Goal: Transaction & Acquisition: Purchase product/service

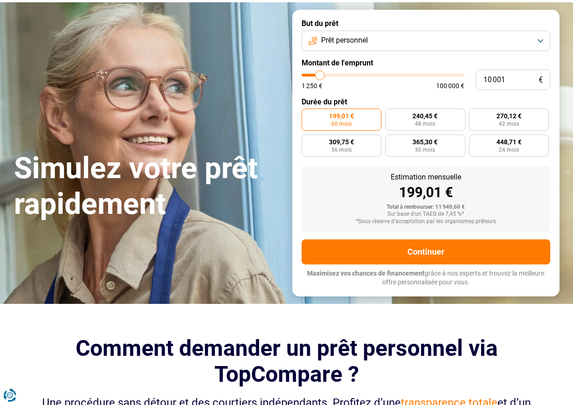
scroll to position [53, 0]
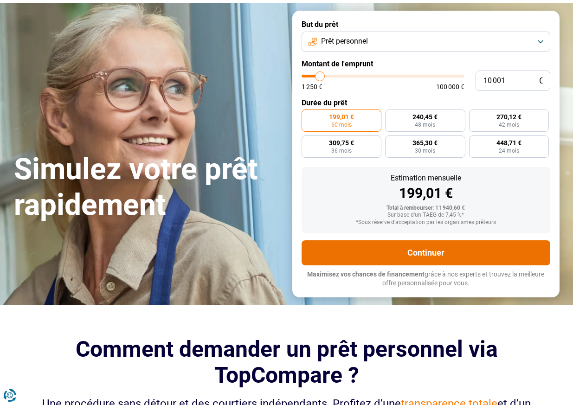
click at [416, 252] on button "Continuer" at bounding box center [426, 252] width 249 height 25
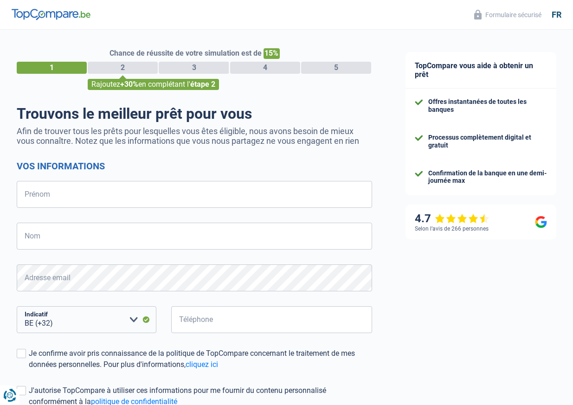
select select "32"
click at [72, 193] on input "Prénom" at bounding box center [195, 194] width 356 height 27
type input "Pascal"
type input "Graux"
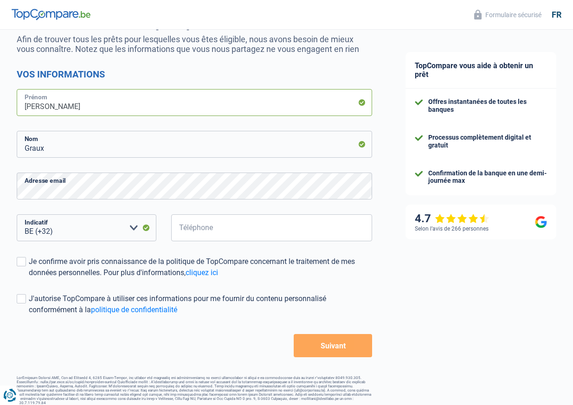
scroll to position [93, 0]
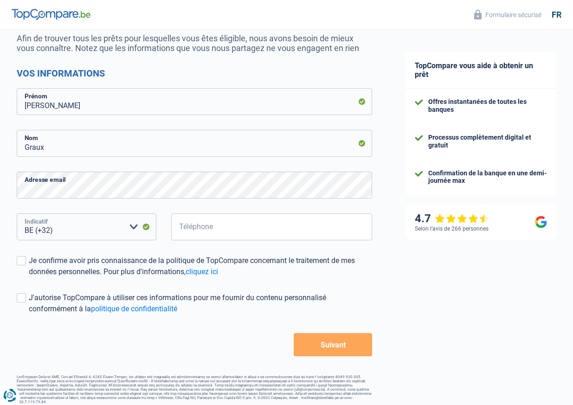
click at [66, 234] on select "BE (+32) LU (+352) Veuillez sélectionner une option" at bounding box center [87, 227] width 140 height 27
click at [17, 214] on select "BE (+32) LU (+352) Veuillez sélectionner une option" at bounding box center [87, 227] width 140 height 27
click at [189, 227] on input "Téléphone" at bounding box center [271, 227] width 201 height 27
type input "460954467"
click at [21, 262] on span at bounding box center [21, 260] width 9 height 9
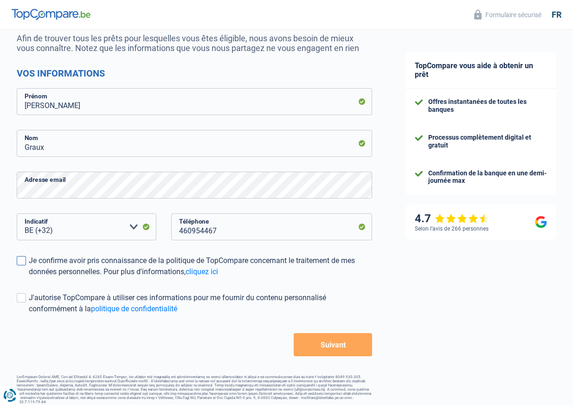
click at [29, 278] on input "Je confirme avoir pris connaissance de la politique de TopCompare concernant le…" at bounding box center [29, 278] width 0 height 0
click at [20, 297] on span at bounding box center [21, 297] width 9 height 9
click at [29, 315] on input "J'autorise TopCompare à utiliser ces informations pour me fournir du contenu pe…" at bounding box center [29, 315] width 0 height 0
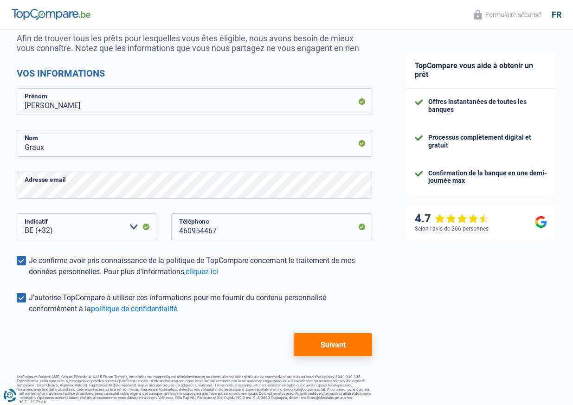
click at [327, 341] on button "Suivant" at bounding box center [333, 344] width 78 height 23
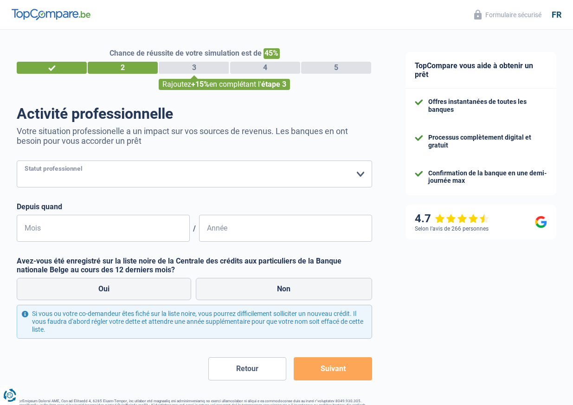
click at [361, 175] on select "Ouvrier Employé privé Employé public Invalide Indépendant Pensionné Chômeur Mut…" at bounding box center [195, 174] width 356 height 27
click at [17, 161] on select "Ouvrier Employé privé Employé public Invalide Indépendant Pensionné Chômeur Mut…" at bounding box center [195, 174] width 356 height 27
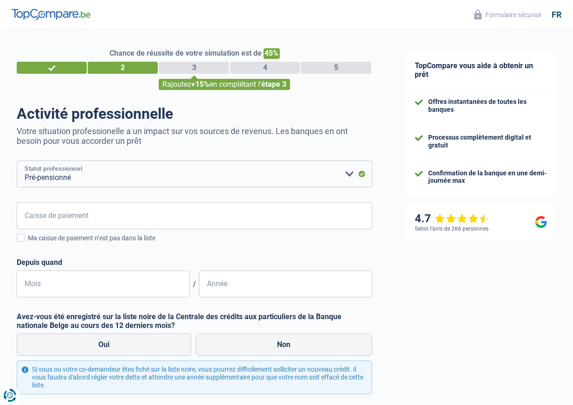
click at [348, 175] on select "Ouvrier Employé privé Employé public Invalide Indépendant Pensionné Chômeur Mut…" at bounding box center [195, 174] width 356 height 27
select select "retired"
click at [17, 161] on select "Ouvrier Employé privé Employé public Invalide Indépendant Pensionné Chômeur Mut…" at bounding box center [195, 174] width 356 height 27
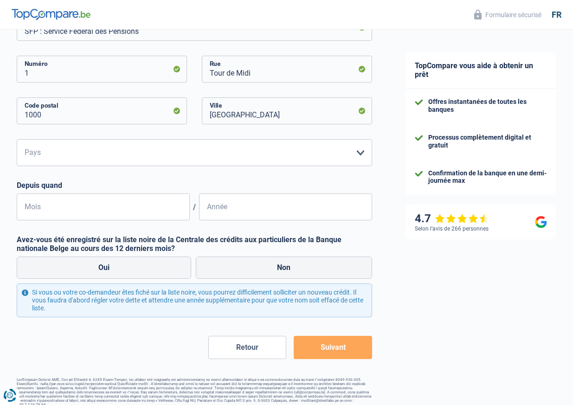
scroll to position [194, 0]
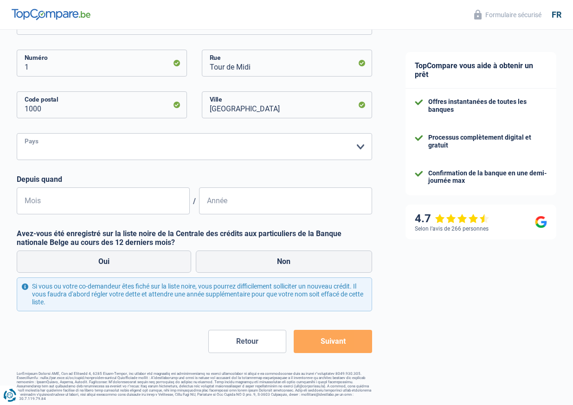
click at [47, 145] on select "Belgique Luxembourg Veuillez sélectionner une option" at bounding box center [195, 146] width 356 height 27
select select "BE"
click at [17, 133] on select "Belgique Luxembourg Veuillez sélectionner une option" at bounding box center [195, 146] width 356 height 27
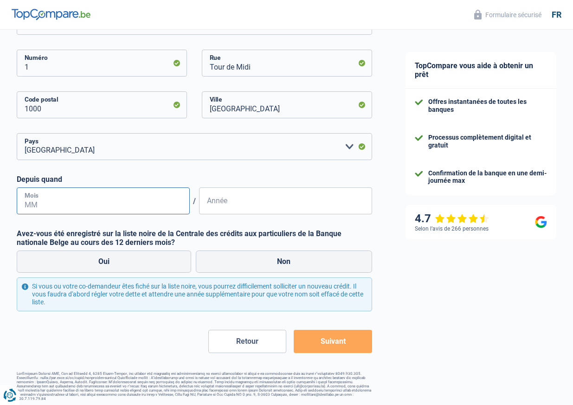
click at [55, 204] on input "Mois" at bounding box center [103, 201] width 173 height 27
type input "05"
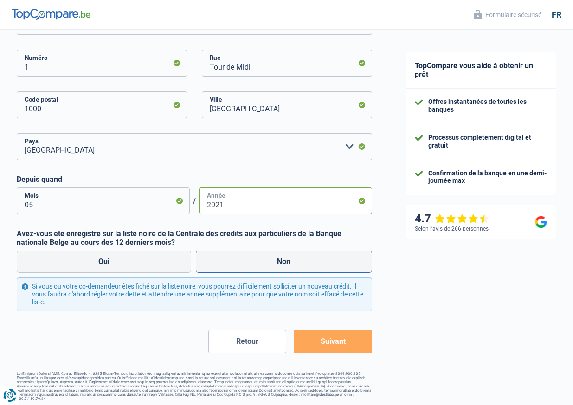
type input "2021"
click at [284, 264] on label "Non" at bounding box center [284, 262] width 177 height 22
click at [284, 264] on input "Non" at bounding box center [284, 262] width 177 height 22
radio input "true"
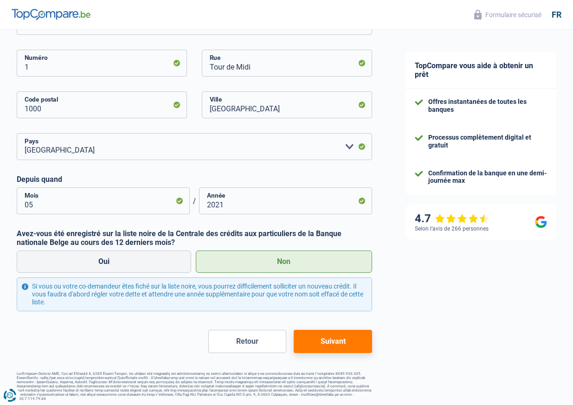
click at [335, 342] on button "Suivant" at bounding box center [333, 341] width 78 height 23
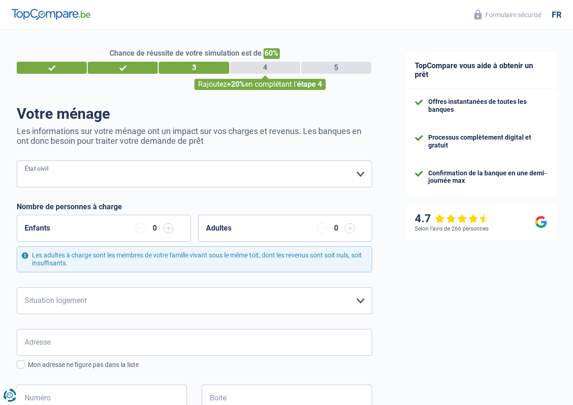
click at [360, 174] on select "Célibataire Marié(e) Cohabitant(e) légal(e) Divorcé(e) Veuf(ve) Séparé (de fait…" at bounding box center [195, 174] width 356 height 27
select select "married"
click at [17, 161] on select "Célibataire Marié(e) Cohabitant(e) légal(e) Divorcé(e) Veuf(ve) Séparé (de fait…" at bounding box center [195, 174] width 356 height 27
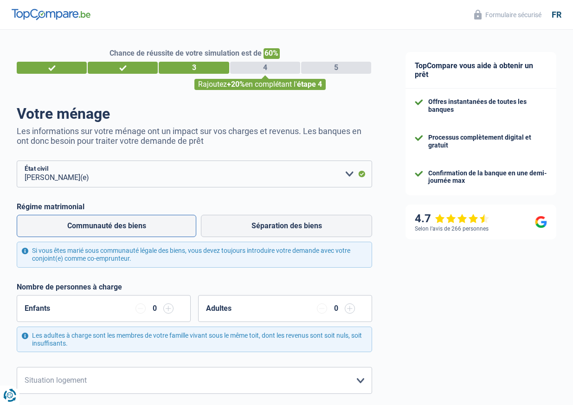
click at [117, 227] on label "Communauté des biens" at bounding box center [107, 226] width 180 height 22
click at [117, 227] on input "Communauté des biens" at bounding box center [107, 226] width 180 height 22
radio input "true"
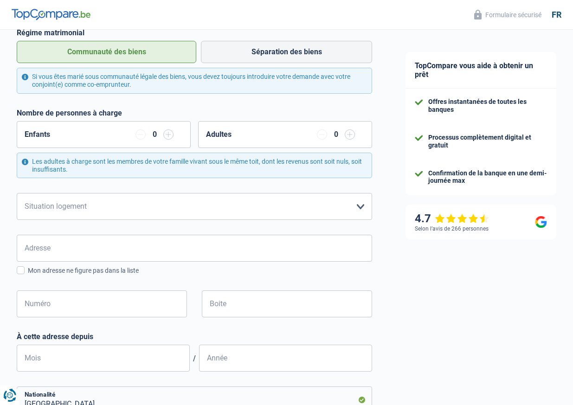
scroll to position [175, 0]
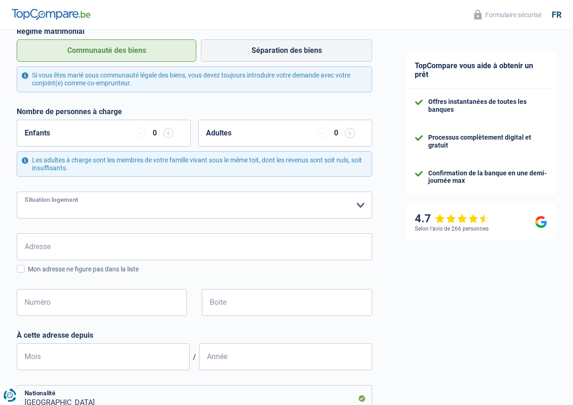
click at [362, 206] on select "Locataire Propriétaire avec prêt hypothécaire Propriétaire sans prêt hypothécai…" at bounding box center [195, 205] width 356 height 27
select select "ownerWithMortgage"
click at [17, 192] on select "Locataire Propriétaire avec prêt hypothécaire Propriétaire sans prêt hypothécai…" at bounding box center [195, 205] width 356 height 27
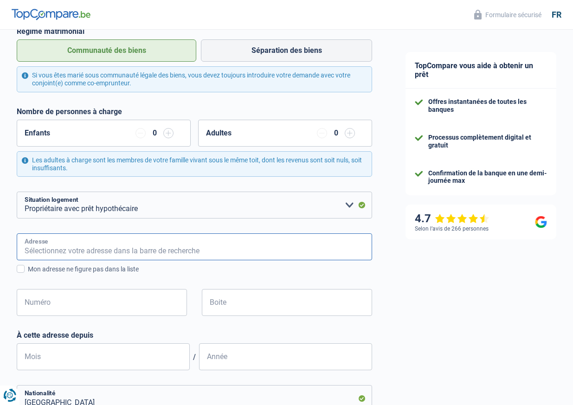
click at [101, 252] on input "Adresse" at bounding box center [195, 246] width 356 height 27
type input "Rue des Verriers 2/18C2"
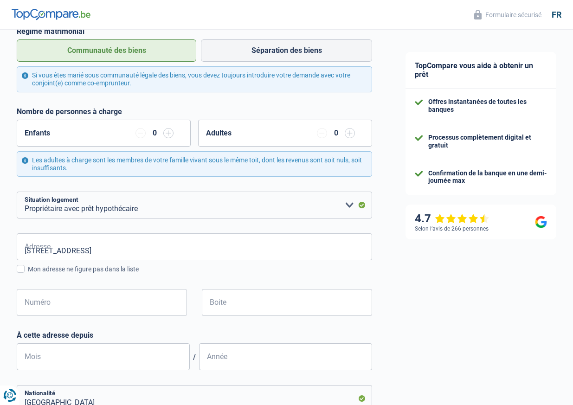
type input "Belgique"
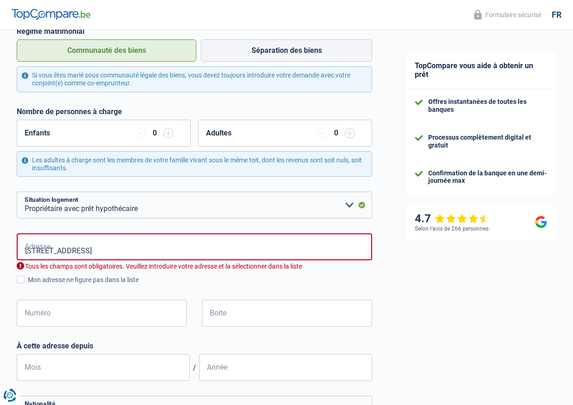
type input "Belgique"
drag, startPoint x: 81, startPoint y: 250, endPoint x: 117, endPoint y: 251, distance: 36.2
click at [117, 252] on input "Rue des Verriers 2/18C2" at bounding box center [195, 246] width 356 height 27
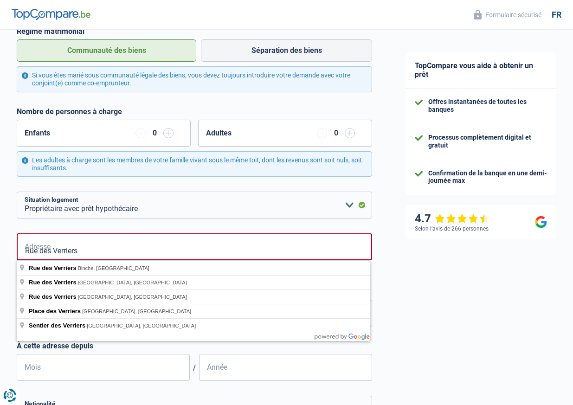
click at [89, 254] on input "Rue des Verriers" at bounding box center [195, 246] width 356 height 27
type input "Rue des Verriers"
click at [61, 371] on input "Mois" at bounding box center [103, 367] width 173 height 27
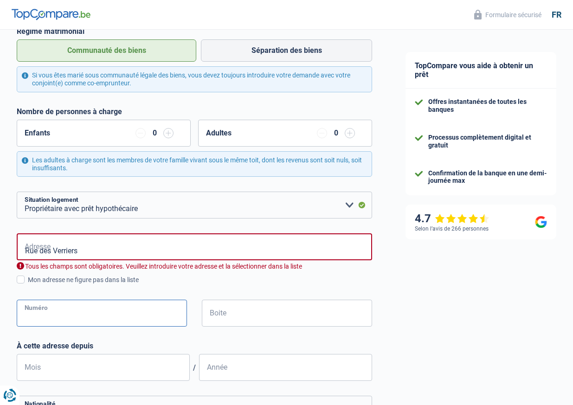
click at [39, 314] on input "Numéro" at bounding box center [102, 313] width 170 height 27
type input "2/18"
click at [228, 317] on input "Boite" at bounding box center [287, 313] width 170 height 27
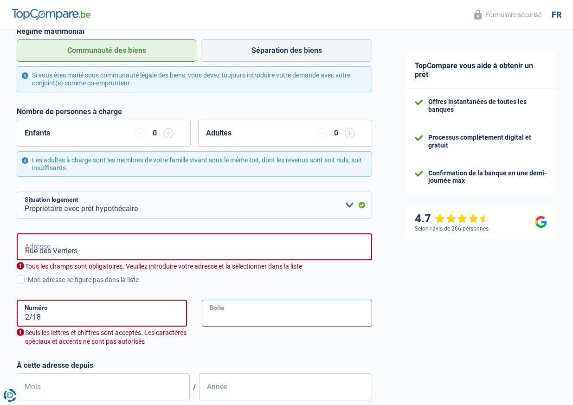
type input "C2"
type input "Binche"
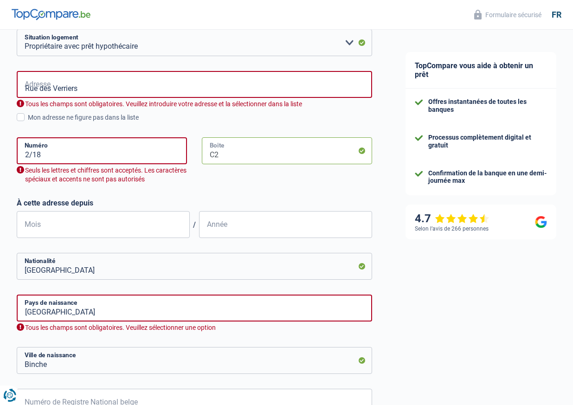
scroll to position [341, 0]
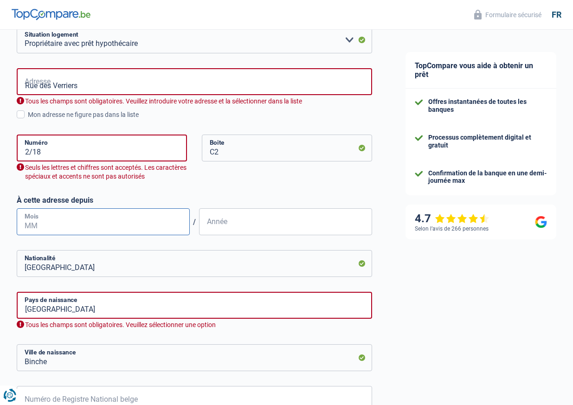
click at [45, 221] on input "Mois" at bounding box center [103, 221] width 173 height 27
type input "01"
drag, startPoint x: 227, startPoint y: 227, endPoint x: 238, endPoint y: 237, distance: 14.8
click at [227, 227] on input "Année" at bounding box center [285, 221] width 173 height 27
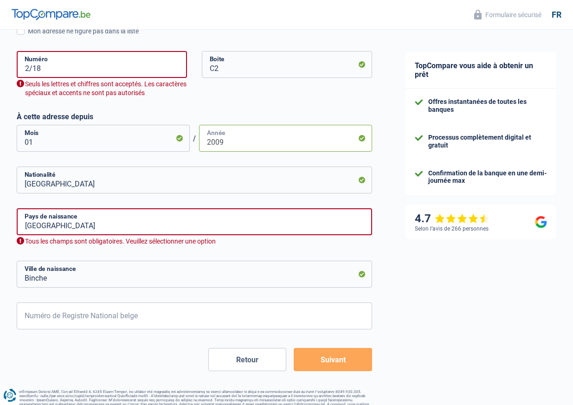
scroll to position [428, 0]
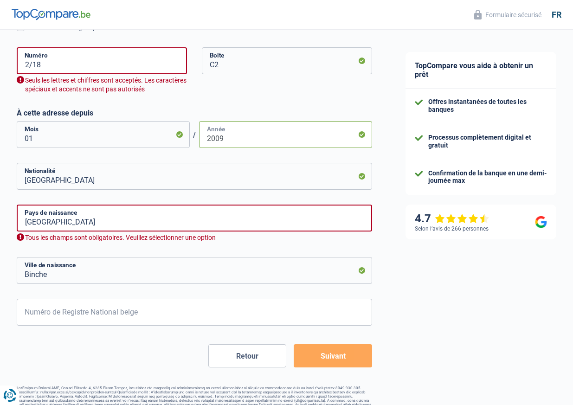
type input "2009"
click at [60, 276] on input "Binche" at bounding box center [195, 270] width 356 height 27
type input "B"
type input "La Hestre"
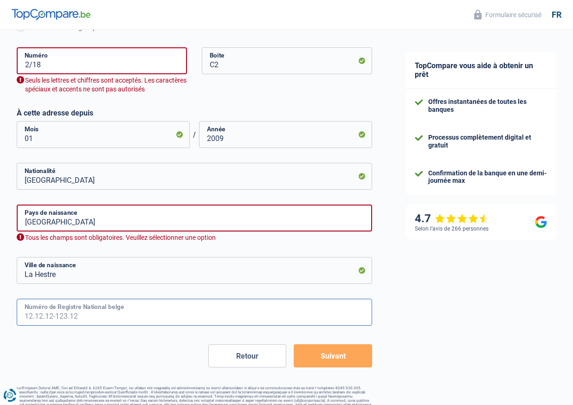
click at [41, 316] on input "Numéro de Registre National belge" at bounding box center [195, 312] width 356 height 27
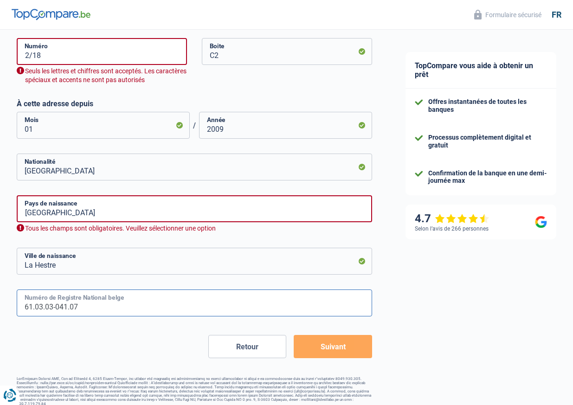
scroll to position [443, 0]
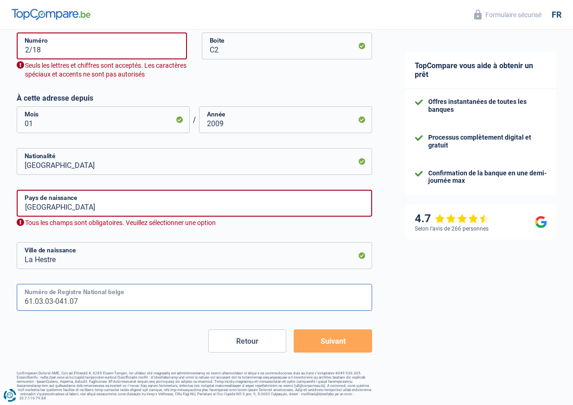
type input "61.03.03-041.07"
click at [336, 337] on button "Suivant" at bounding box center [333, 341] width 78 height 23
click at [339, 338] on button "Suivant" at bounding box center [333, 341] width 78 height 23
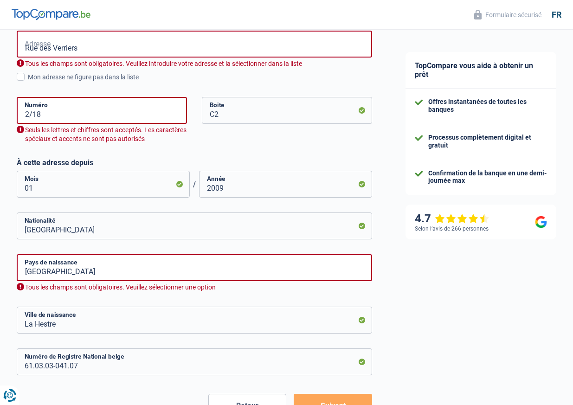
scroll to position [377, 0]
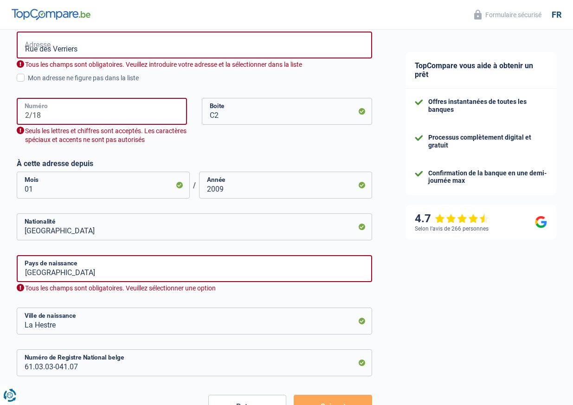
drag, startPoint x: 45, startPoint y: 115, endPoint x: 52, endPoint y: 116, distance: 7.0
click at [45, 115] on input "2/18" at bounding box center [102, 111] width 170 height 27
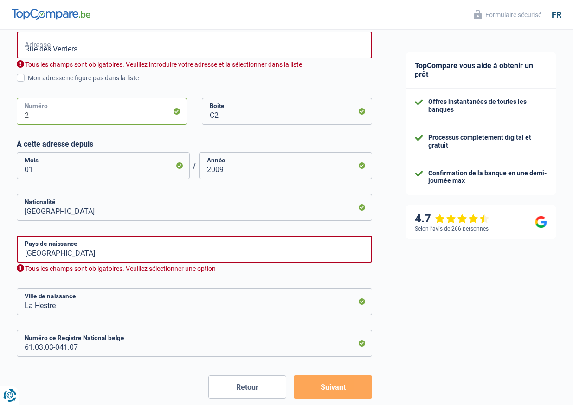
type input "2"
click at [208, 114] on input "C2" at bounding box center [287, 111] width 170 height 27
type input "18C2"
click at [250, 173] on input "2009" at bounding box center [285, 165] width 173 height 27
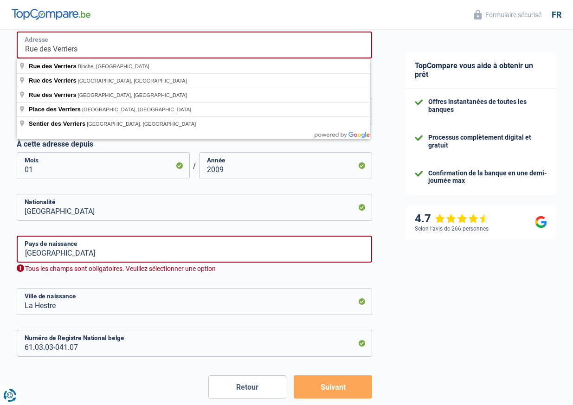
click at [87, 47] on input "Rue des Verriers" at bounding box center [195, 45] width 356 height 27
click at [61, 252] on input "Belgique" at bounding box center [195, 249] width 356 height 27
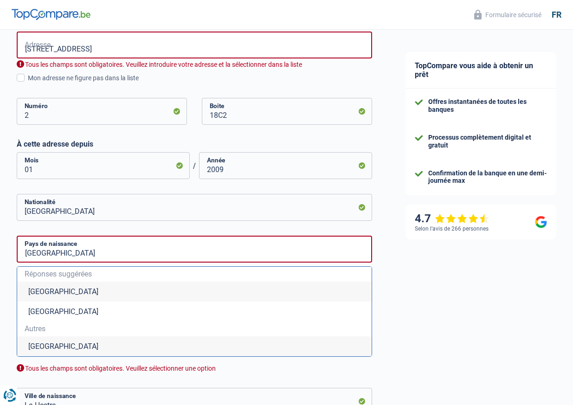
click at [45, 293] on li "Belgique" at bounding box center [194, 292] width 355 height 20
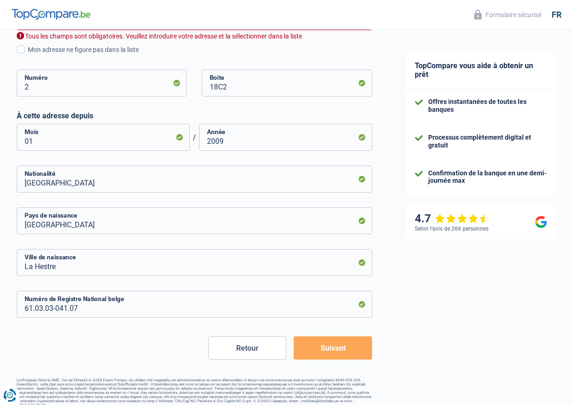
scroll to position [413, 0]
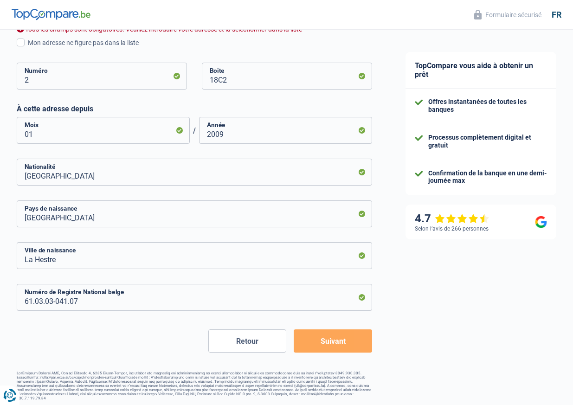
click at [340, 346] on button "Suivant" at bounding box center [333, 341] width 78 height 23
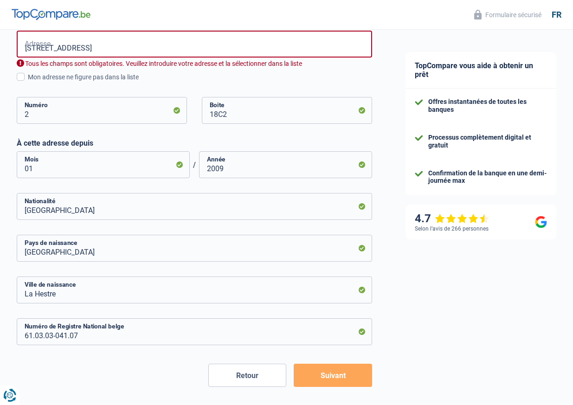
scroll to position [374, 0]
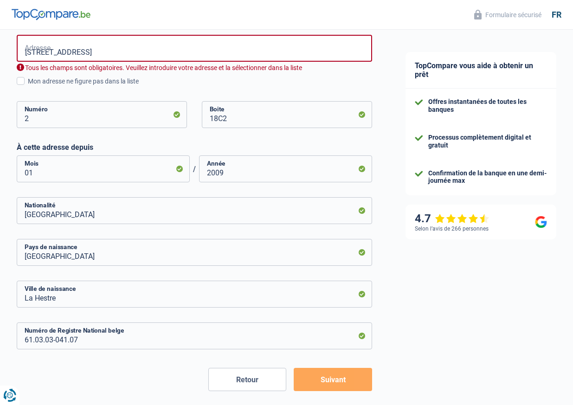
click at [336, 381] on button "Suivant" at bounding box center [333, 379] width 78 height 23
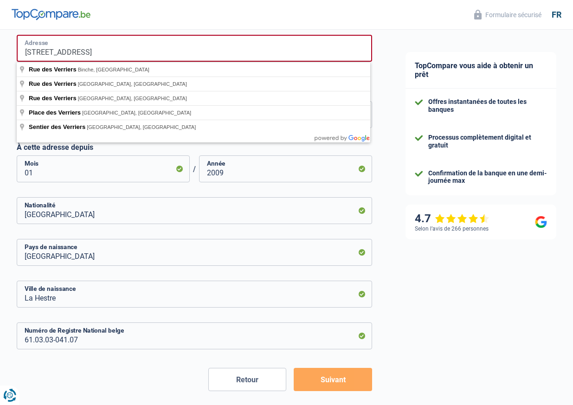
click at [105, 50] on input "Rue des Verriers 2/18C2" at bounding box center [195, 48] width 356 height 27
click at [175, 363] on form "Célibataire Marié(e) Cohabitant(e) légal(e) Divorcé(e) Veuf(ve) Séparé (de fait…" at bounding box center [195, 88] width 356 height 605
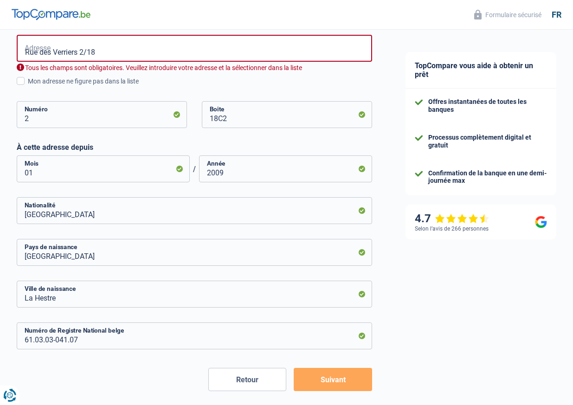
click at [341, 383] on button "Suivant" at bounding box center [333, 379] width 78 height 23
click at [102, 49] on input "Rue des Verriers 2/18" at bounding box center [195, 48] width 356 height 27
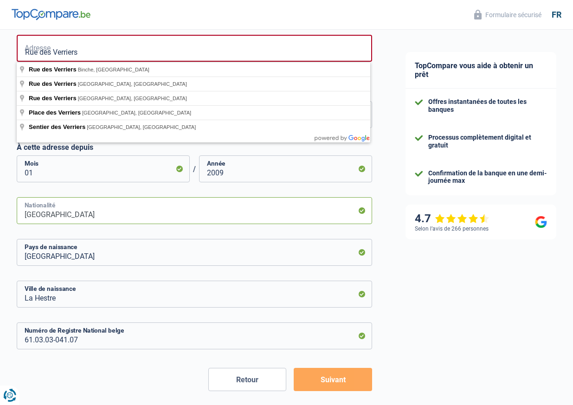
click at [179, 217] on input "Belgique" at bounding box center [195, 210] width 356 height 27
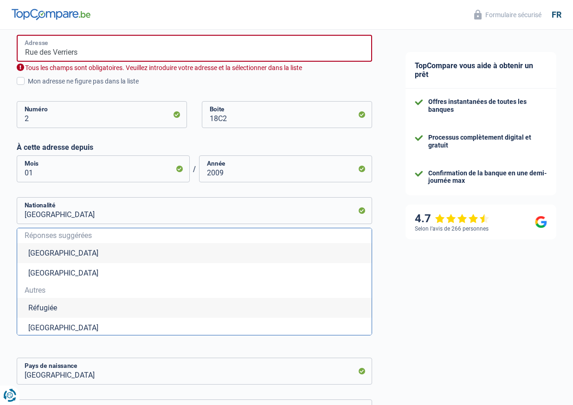
click at [88, 54] on input "Rue des Verriers" at bounding box center [195, 48] width 356 height 27
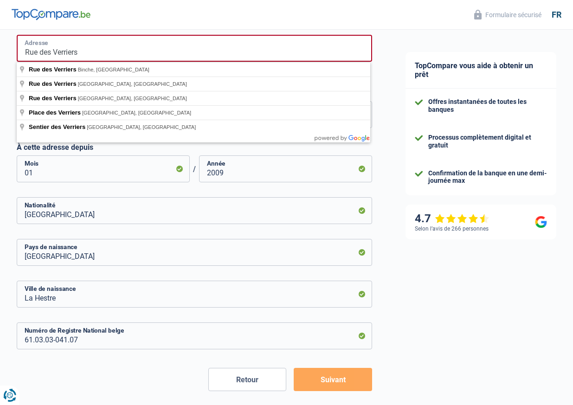
type input "Rue Des Verriers"
click at [100, 168] on input "01" at bounding box center [103, 168] width 173 height 27
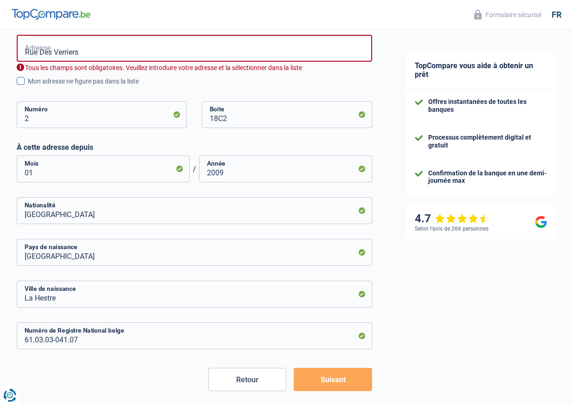
click at [21, 79] on span at bounding box center [21, 81] width 8 height 8
click at [28, 86] on input "Mon adresse ne figure pas dans la liste" at bounding box center [28, 86] width 0 height 0
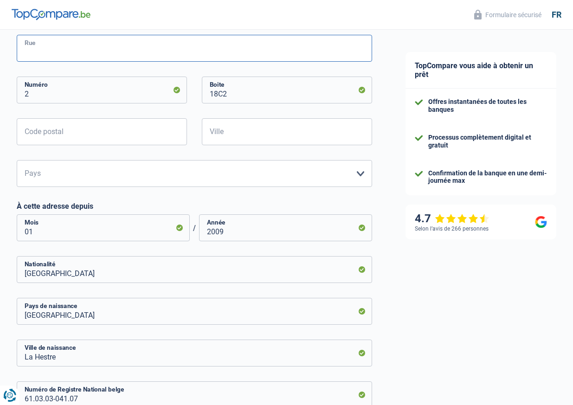
click at [40, 49] on input "Rue" at bounding box center [195, 48] width 356 height 27
type input "Des Verriers"
click at [65, 173] on select "Belgique Luxembourg Veuillez sélectionner une option" at bounding box center [195, 173] width 356 height 27
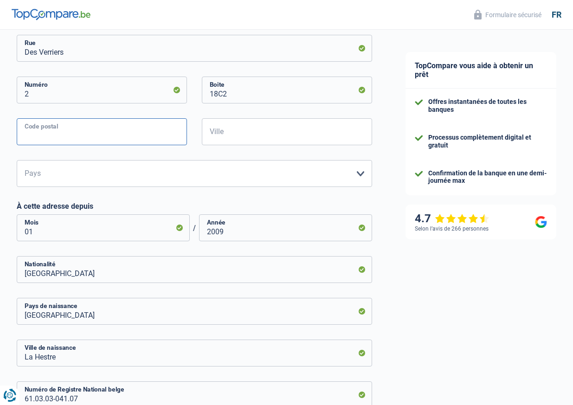
drag, startPoint x: 47, startPoint y: 130, endPoint x: 47, endPoint y: 125, distance: 5.6
click at [47, 130] on input "Code postal" at bounding box center [102, 131] width 170 height 27
click at [38, 95] on input "2" at bounding box center [102, 90] width 170 height 27
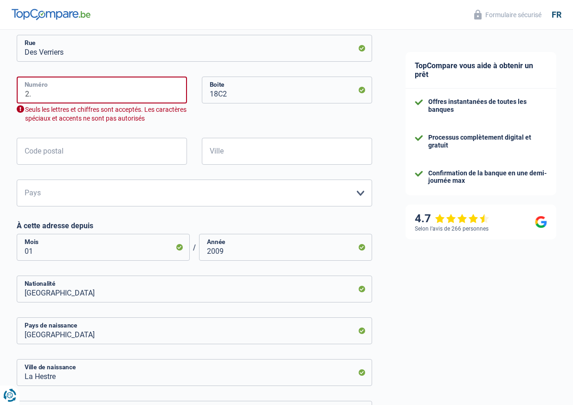
type input "2"
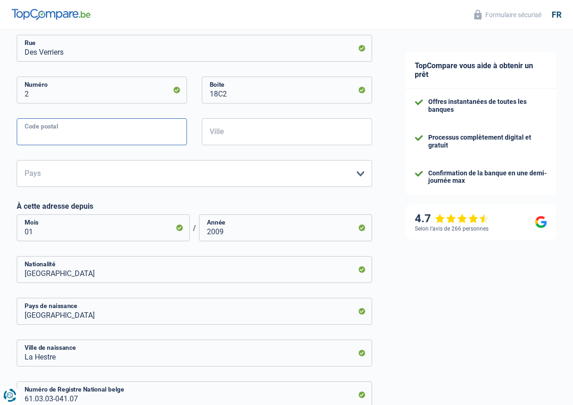
click at [65, 136] on input "Code postal" at bounding box center [102, 131] width 170 height 27
type input "7130"
type input "BINCHE"
click at [361, 173] on select "Belgique Luxembourg Veuillez sélectionner une option" at bounding box center [195, 173] width 356 height 27
select select "BE"
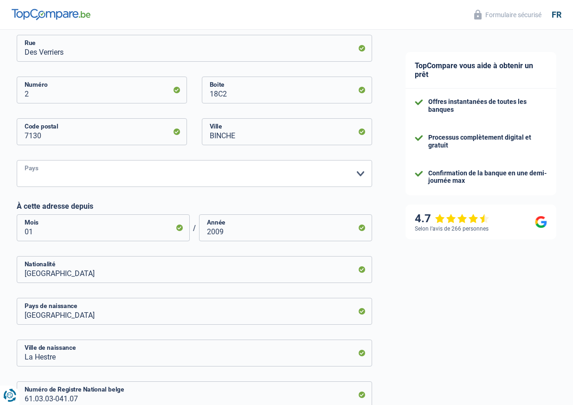
click at [17, 160] on select "Belgique Luxembourg Veuillez sélectionner une option" at bounding box center [195, 173] width 356 height 27
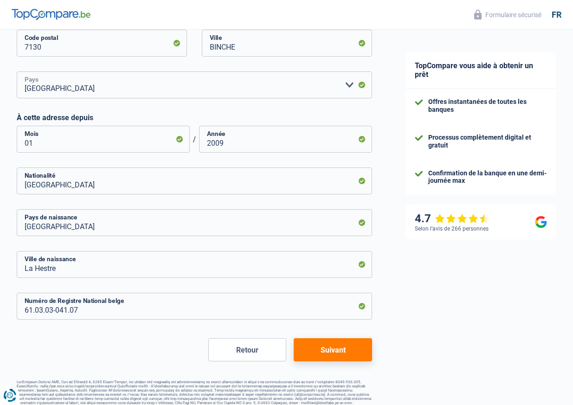
scroll to position [472, 0]
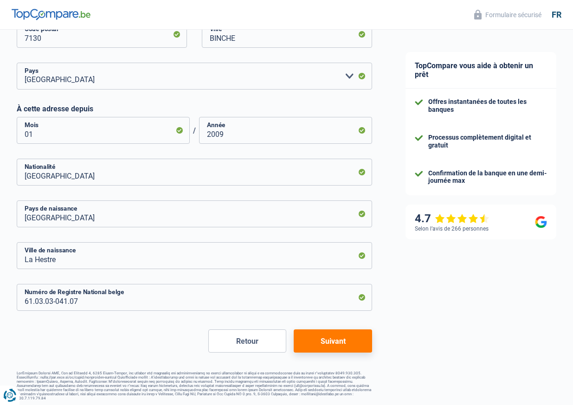
click at [337, 343] on button "Suivant" at bounding box center [333, 341] width 78 height 23
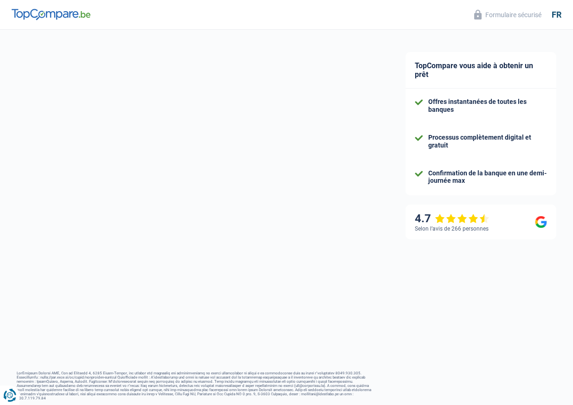
select select "pension"
select select "mortgage"
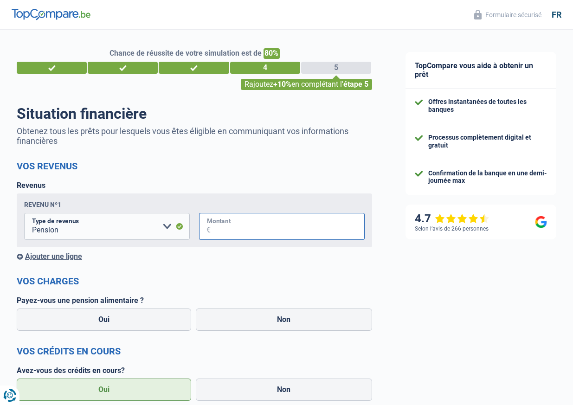
click at [230, 225] on input "Montant" at bounding box center [288, 226] width 154 height 27
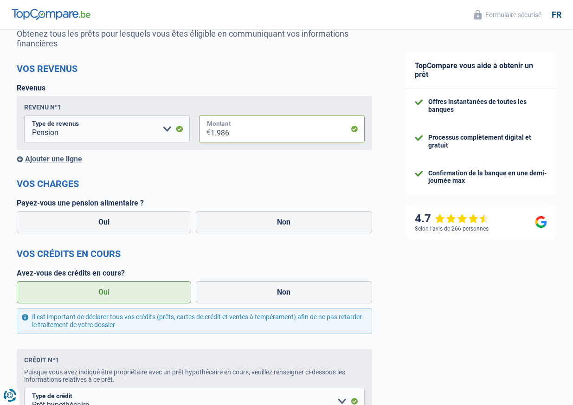
scroll to position [97, 0]
type input "1.986"
click at [286, 224] on label "Non" at bounding box center [284, 223] width 177 height 22
click at [286, 224] on input "Non" at bounding box center [284, 223] width 177 height 22
radio input "true"
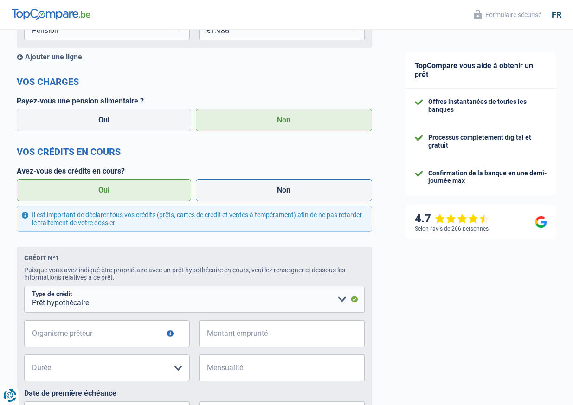
scroll to position [207, 0]
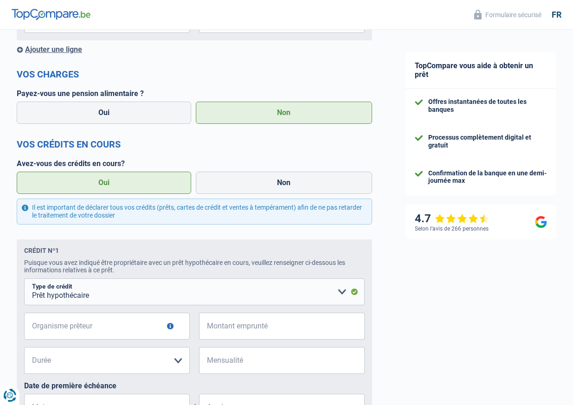
click at [110, 186] on label "Oui" at bounding box center [104, 183] width 175 height 22
click at [110, 186] on input "Oui" at bounding box center [104, 183] width 175 height 22
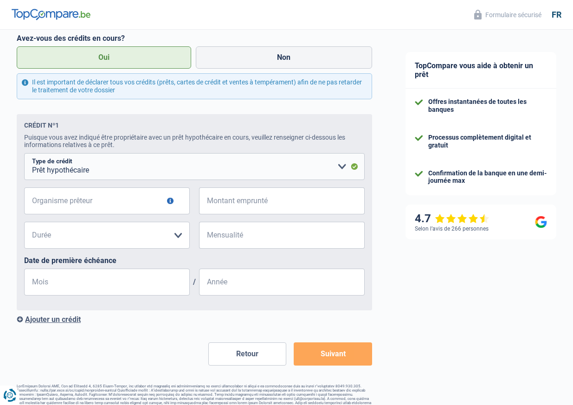
scroll to position [333, 0]
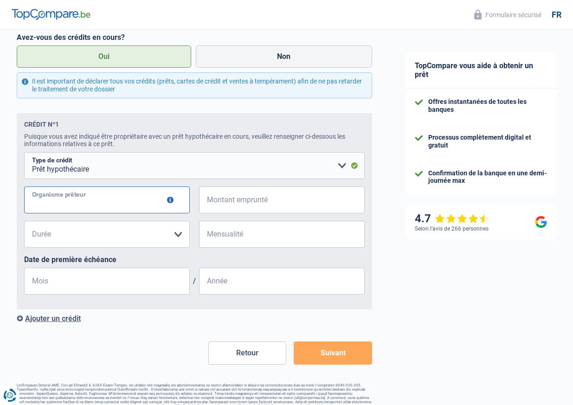
click at [95, 202] on input "Organisme prêteur" at bounding box center [107, 200] width 166 height 27
type input "CKV"
click at [239, 203] on input "Montant emprunté" at bounding box center [288, 200] width 154 height 27
type input "129.529"
click at [180, 234] on select "120 mois 180 mois 240 mois 300 mois 360 mois 420 mois Veuillez sélectionner une…" at bounding box center [107, 234] width 166 height 27
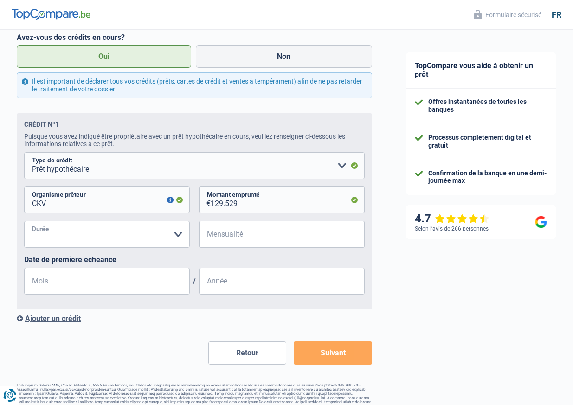
select select "180"
click at [24, 221] on select "120 mois 180 mois 240 mois 300 mois 360 mois 420 mois Veuillez sélectionner une…" at bounding box center [107, 234] width 166 height 27
click at [246, 238] on input "Mensualité" at bounding box center [288, 234] width 154 height 27
type input "1.173"
click at [73, 287] on input "Mois" at bounding box center [107, 281] width 166 height 27
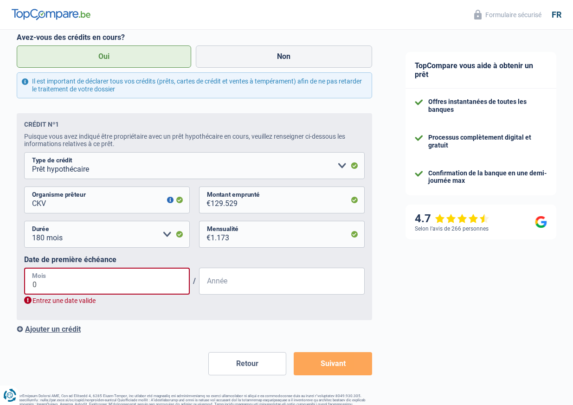
type input "01"
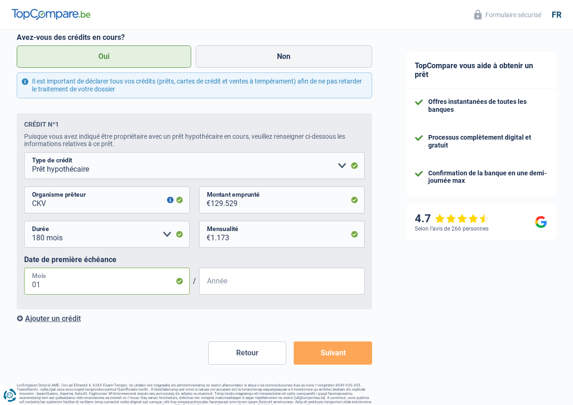
drag, startPoint x: 41, startPoint y: 286, endPoint x: 13, endPoint y: 285, distance: 27.4
click at [14, 285] on div "Chance de réussite de votre simulation est de 80% 1 2 3 4 5 Rajoutez +10% en co…" at bounding box center [194, 55] width 389 height 724
type input "12"
click at [228, 285] on input "Année" at bounding box center [282, 281] width 166 height 27
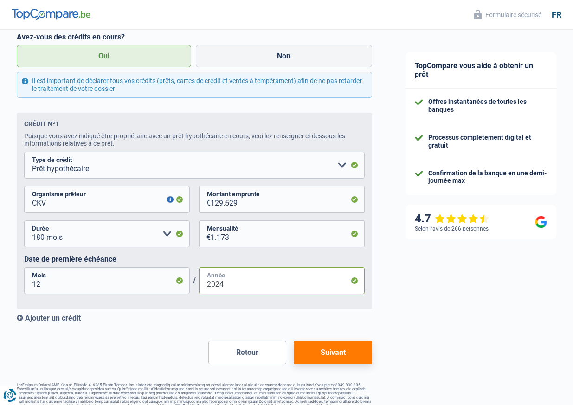
scroll to position [346, 0]
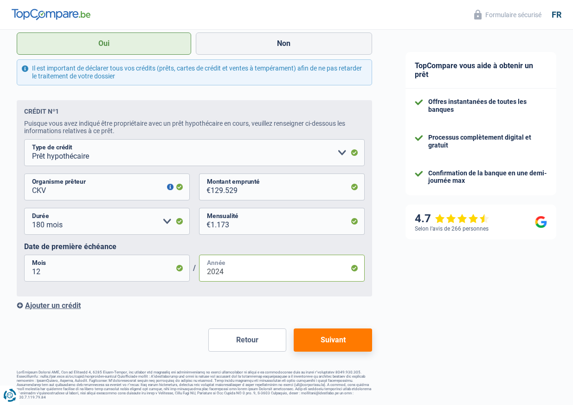
type input "2024"
click at [159, 324] on form "Vos revenus Revenus Revenu nº1 Allocation d'handicap Allocations chômage Alloca…" at bounding box center [195, 82] width 356 height 537
click at [59, 305] on div "Ajouter un crédit" at bounding box center [195, 305] width 356 height 9
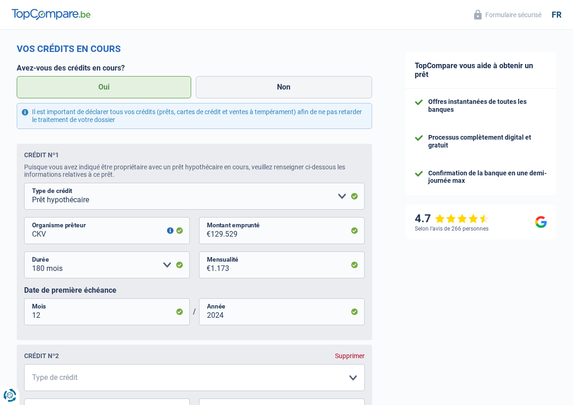
scroll to position [300, 0]
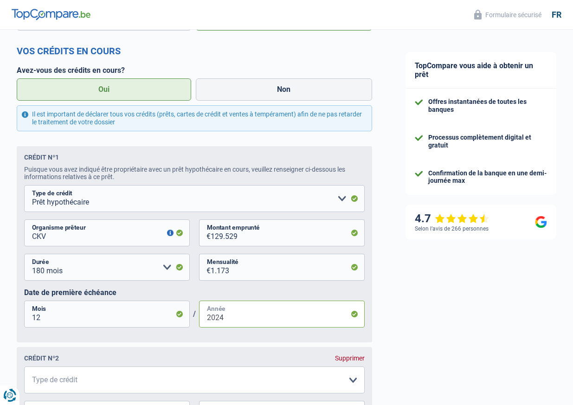
click at [247, 313] on input "2024" at bounding box center [282, 314] width 166 height 27
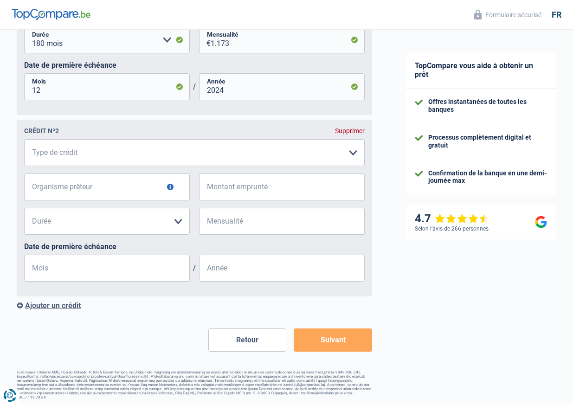
click at [326, 341] on button "Suivant" at bounding box center [333, 340] width 78 height 23
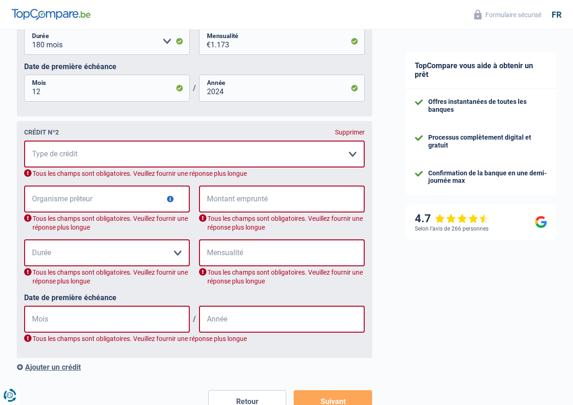
click at [348, 133] on div "Supprimer" at bounding box center [350, 132] width 30 height 7
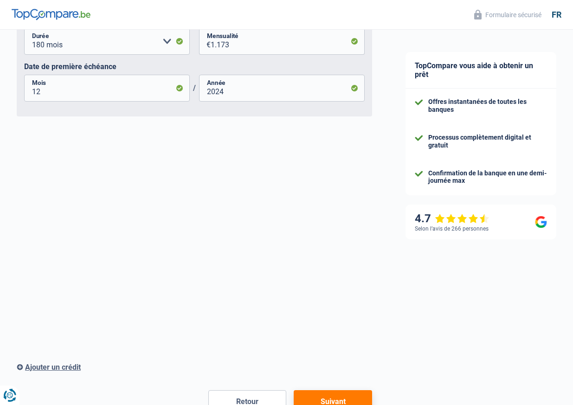
scroll to position [346, 0]
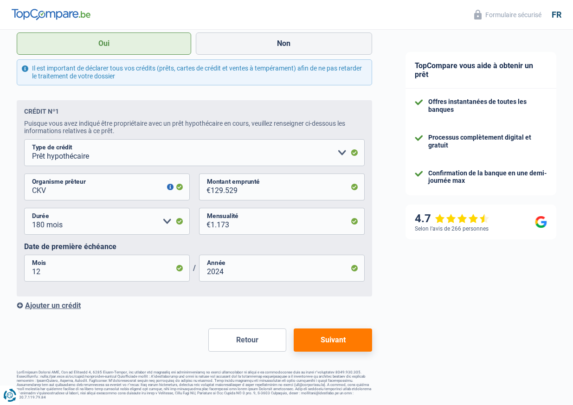
click at [338, 342] on button "Suivant" at bounding box center [333, 340] width 78 height 23
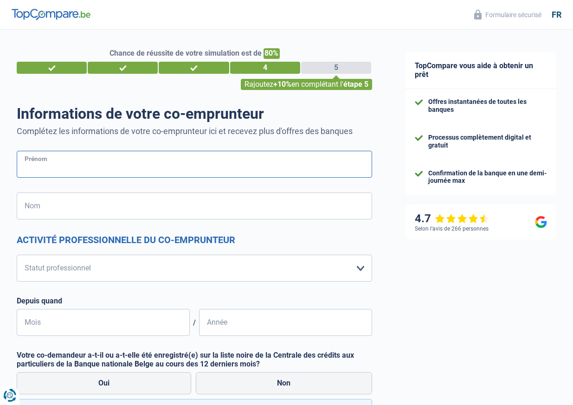
click at [35, 165] on input "Prénom" at bounding box center [195, 164] width 356 height 27
type input "Delhaye"
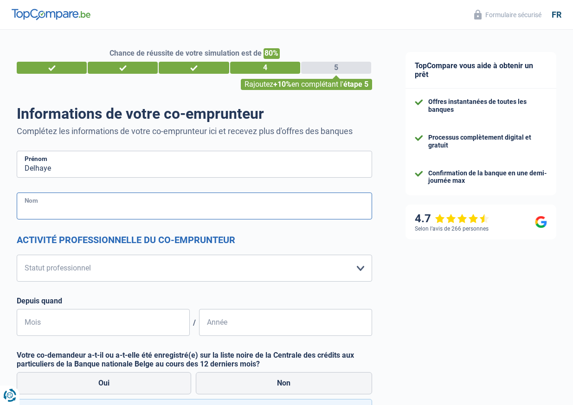
click at [27, 205] on input "Nom" at bounding box center [195, 206] width 356 height 27
type input "Françoise"
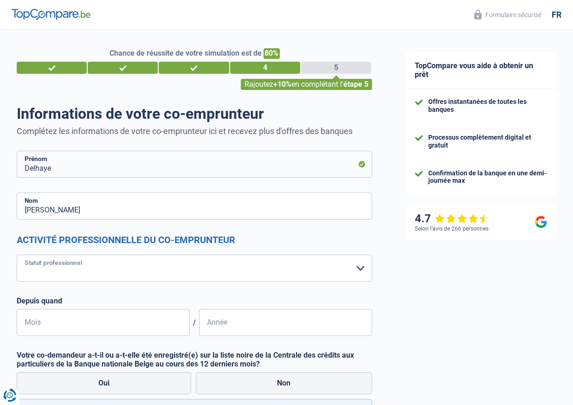
click at [360, 266] on select "Ouvrier Employé privé Employé public Invalide Indépendant Pensionné Chômeur Mut…" at bounding box center [195, 268] width 356 height 27
select select "retired"
click at [17, 255] on select "Ouvrier Employé privé Employé public Invalide Indépendant Pensionné Chômeur Mut…" at bounding box center [195, 268] width 356 height 27
select select "pension"
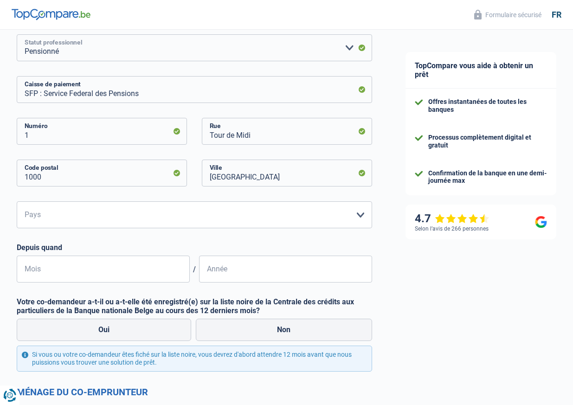
scroll to position [221, 0]
click at [49, 213] on select "Belgique Luxembourg Veuillez sélectionner une option" at bounding box center [195, 214] width 356 height 27
select select "BE"
click at [17, 201] on select "Belgique Luxembourg Veuillez sélectionner une option" at bounding box center [195, 214] width 356 height 27
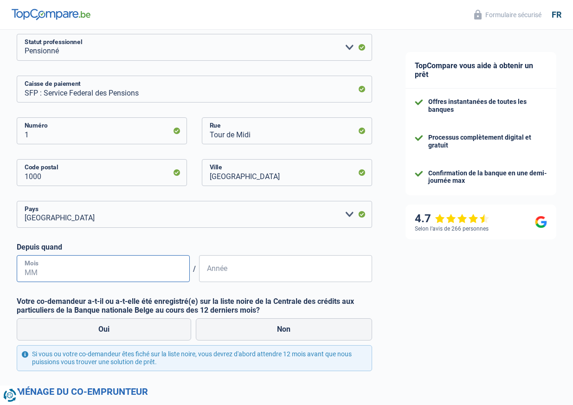
click at [56, 274] on input "Mois" at bounding box center [103, 268] width 173 height 27
type input "08"
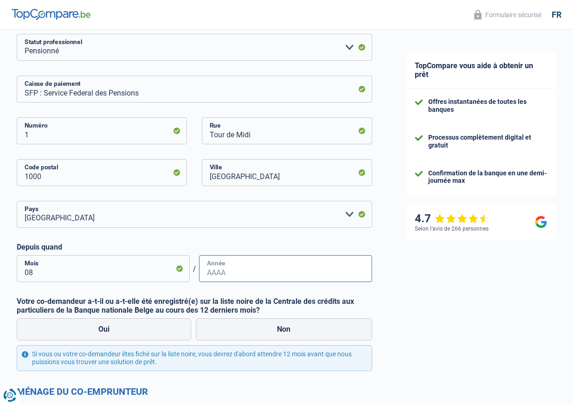
click at [228, 271] on input "Année" at bounding box center [285, 268] width 173 height 27
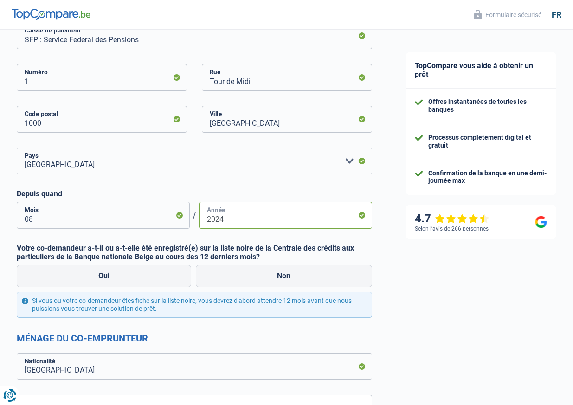
scroll to position [278, 0]
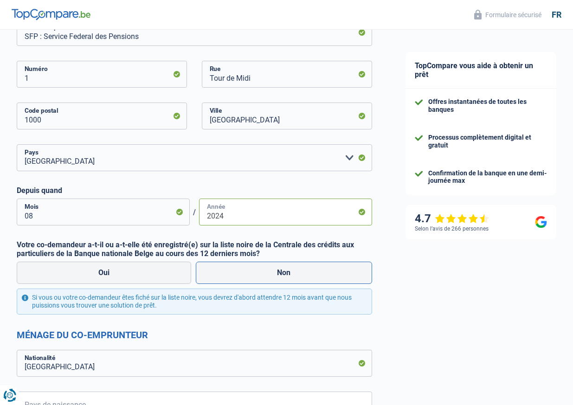
type input "2024"
click at [268, 275] on label "Non" at bounding box center [284, 273] width 177 height 22
click at [268, 275] on input "Non" at bounding box center [284, 273] width 177 height 22
radio input "true"
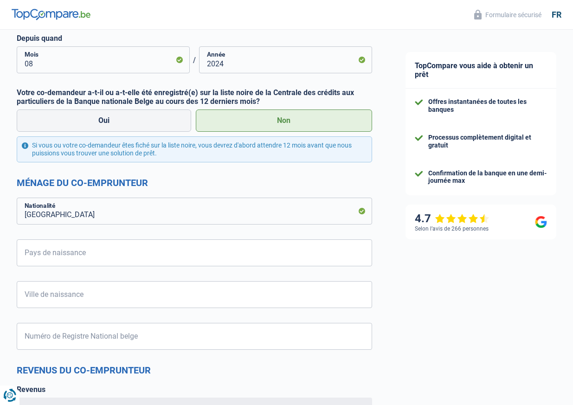
scroll to position [431, 0]
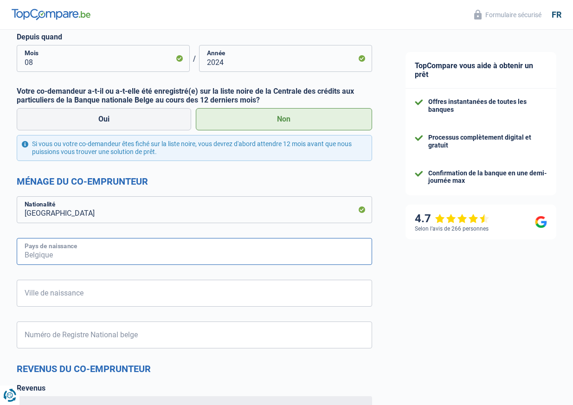
click at [123, 248] on input "Pays de naissance" at bounding box center [195, 251] width 356 height 27
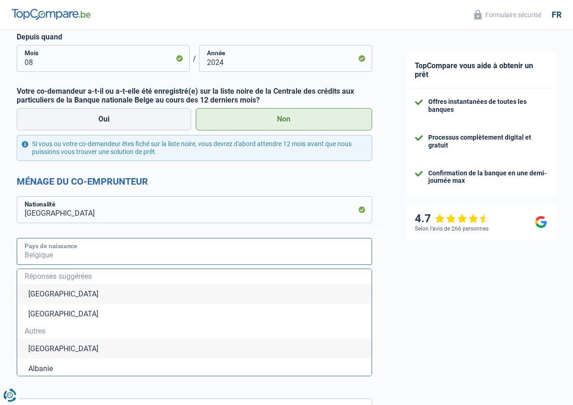
type input "Belgique"
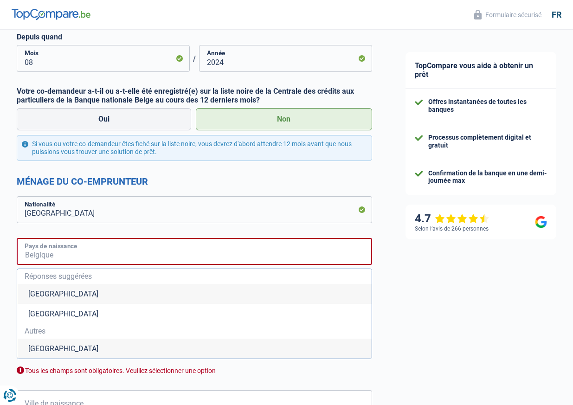
type input "Belgique"
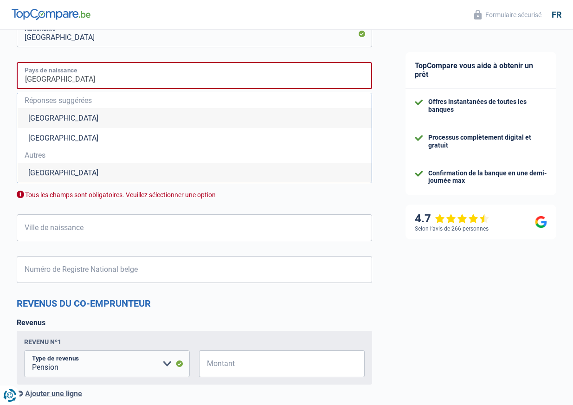
scroll to position [608, 0]
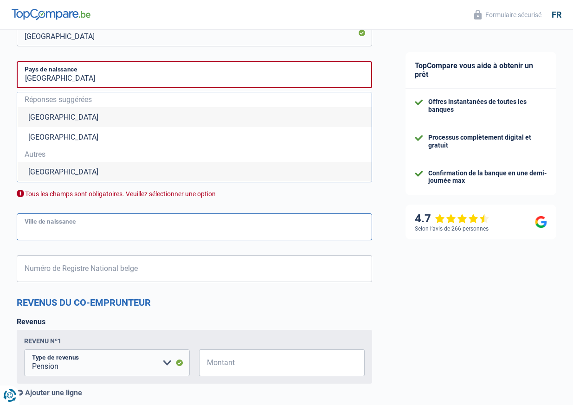
click at [51, 228] on input "Ville de naissance" at bounding box center [195, 227] width 356 height 27
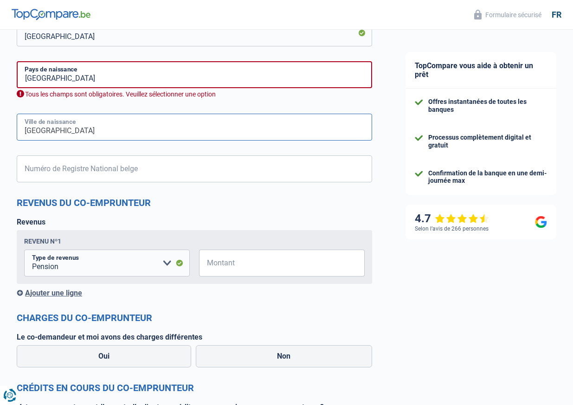
type input "Verviers"
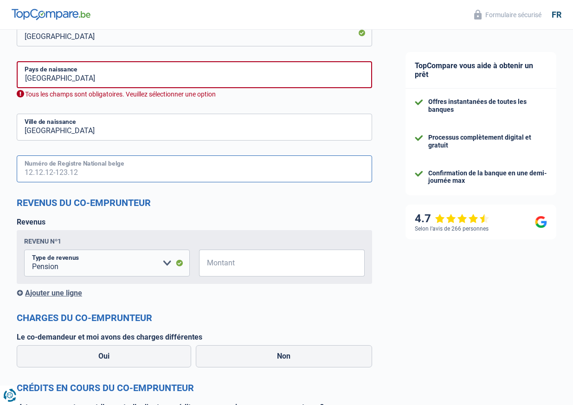
click at [63, 166] on input "Numéro de Registre National belge" at bounding box center [195, 168] width 356 height 27
type input "58.07.21-040.15"
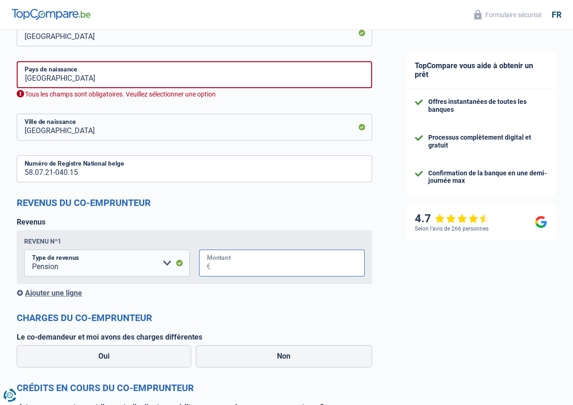
click at [265, 268] on input "Montant" at bounding box center [288, 263] width 154 height 27
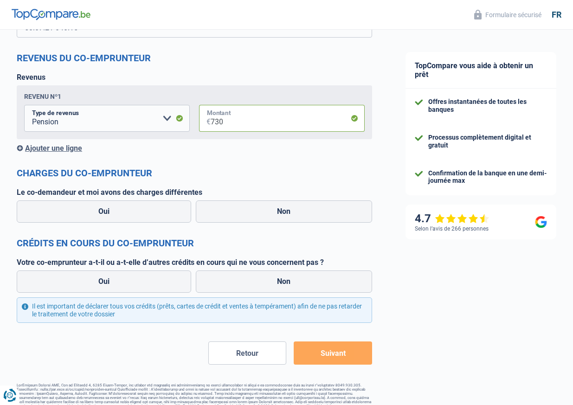
scroll to position [765, 0]
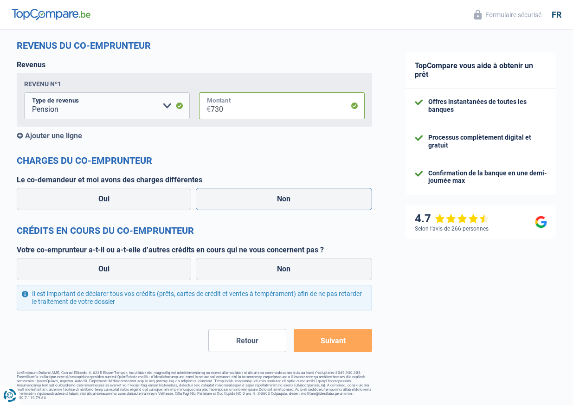
type input "730"
click at [297, 201] on label "Non" at bounding box center [284, 199] width 177 height 22
click at [297, 201] on input "Non" at bounding box center [284, 199] width 177 height 22
radio input "true"
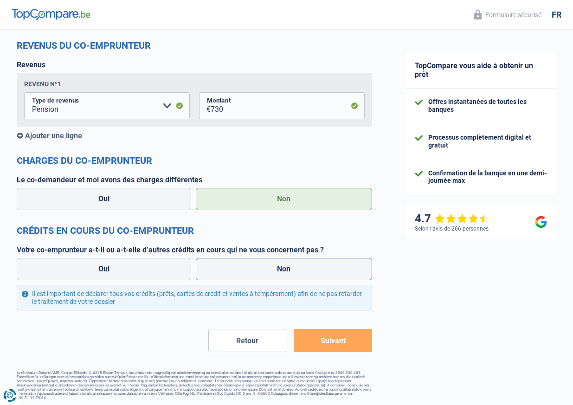
click at [253, 273] on label "Non" at bounding box center [284, 269] width 177 height 22
click at [253, 273] on input "Non" at bounding box center [284, 269] width 177 height 22
radio input "true"
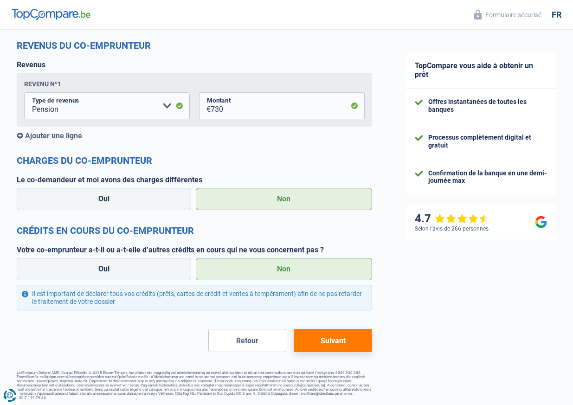
click at [323, 335] on button "Suivant" at bounding box center [333, 340] width 78 height 23
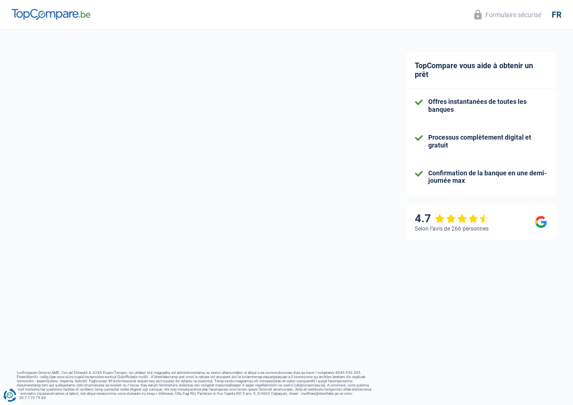
select select "60"
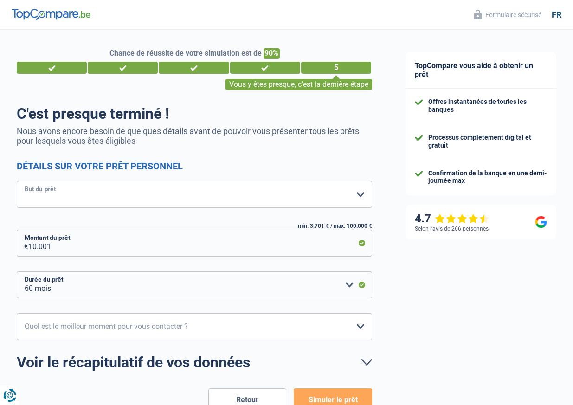
click at [361, 196] on select "Confort maison: meubles, textile, peinture, électroménager, outillage non-profe…" at bounding box center [195, 194] width 356 height 27
select select "houseOrGarden"
click at [17, 181] on select "Confort maison: meubles, textile, peinture, électroménager, outillage non-profe…" at bounding box center [195, 194] width 356 height 27
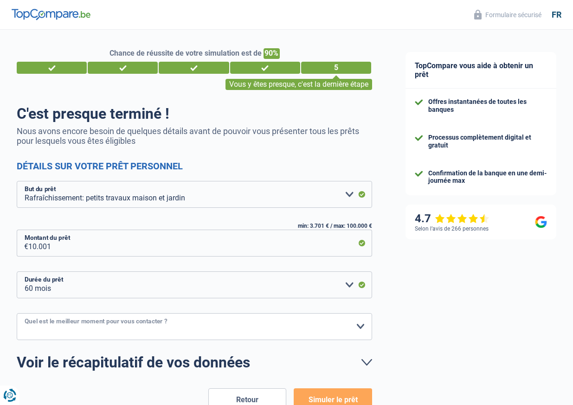
click at [360, 328] on select "10h-12h 12h-14h 14h-16h 16h-18h Veuillez sélectionner une option" at bounding box center [195, 326] width 356 height 27
select select "10-12"
click at [17, 313] on select "10h-12h 12h-14h 14h-16h 16h-18h Veuillez sélectionner une option" at bounding box center [195, 326] width 356 height 27
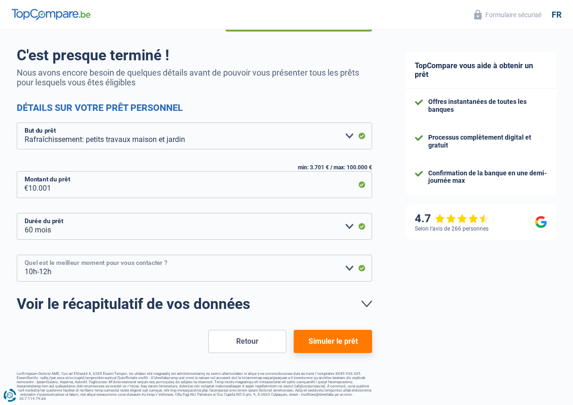
scroll to position [53, 0]
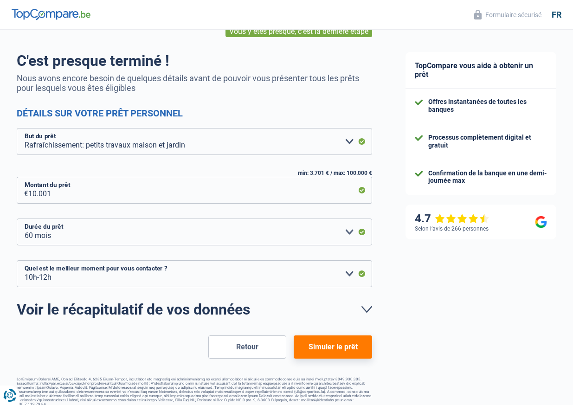
click at [328, 346] on button "Simuler le prêt" at bounding box center [333, 347] width 78 height 23
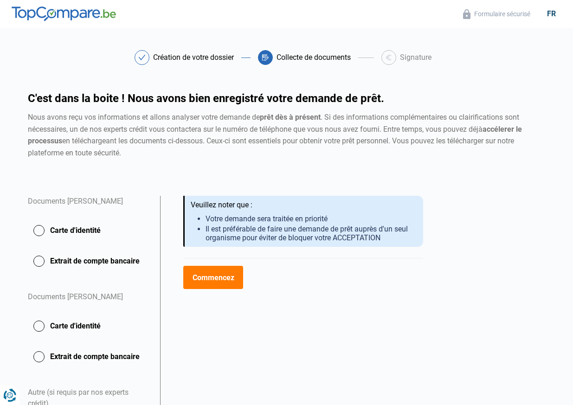
click at [39, 227] on button "Carte d'identité" at bounding box center [88, 230] width 121 height 23
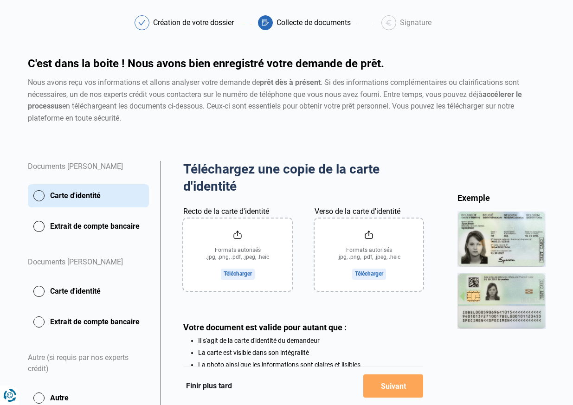
scroll to position [33, 0]
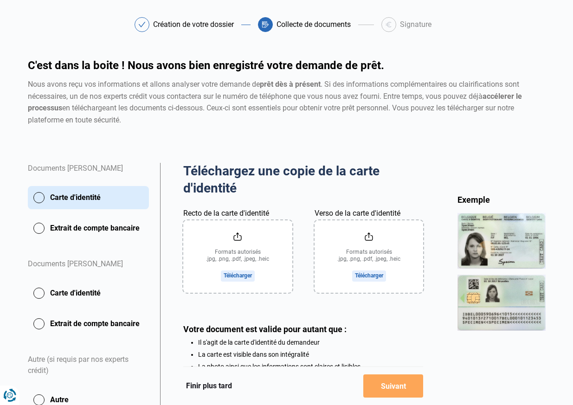
click at [39, 196] on button "Carte d'identité" at bounding box center [88, 197] width 121 height 23
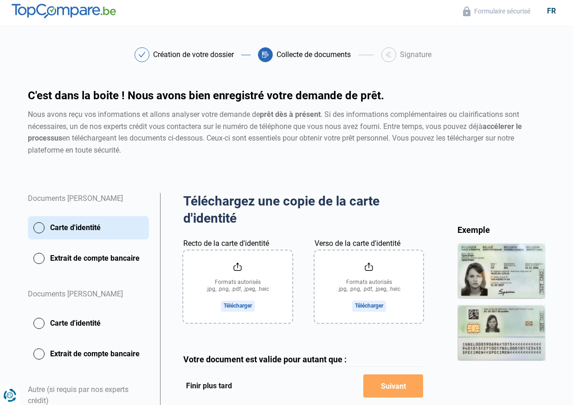
scroll to position [0, 0]
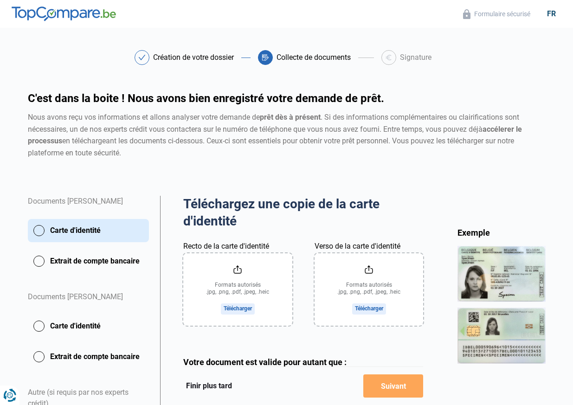
click at [230, 310] on input "Recto de la carte d'identité" at bounding box center [237, 289] width 109 height 72
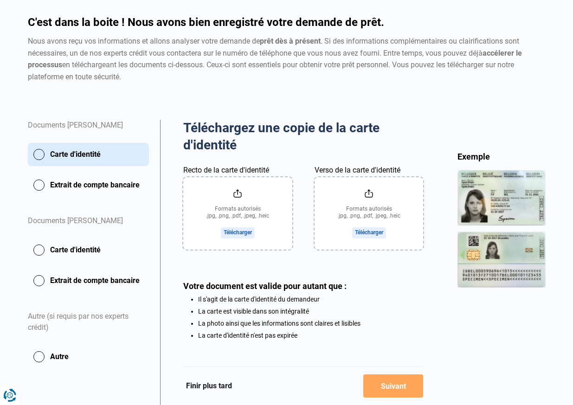
scroll to position [78, 0]
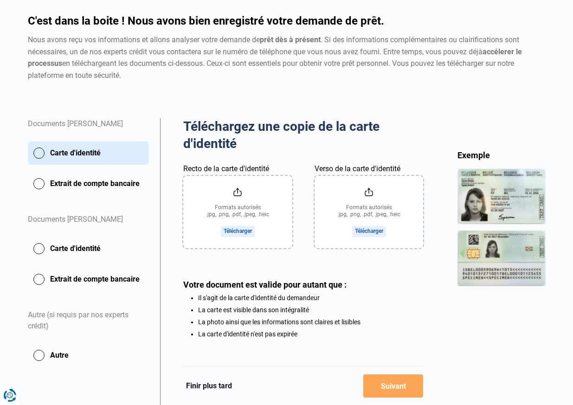
click at [212, 387] on button "Finir plus tard" at bounding box center [209, 386] width 52 height 12
